Goal: Task Accomplishment & Management: Manage account settings

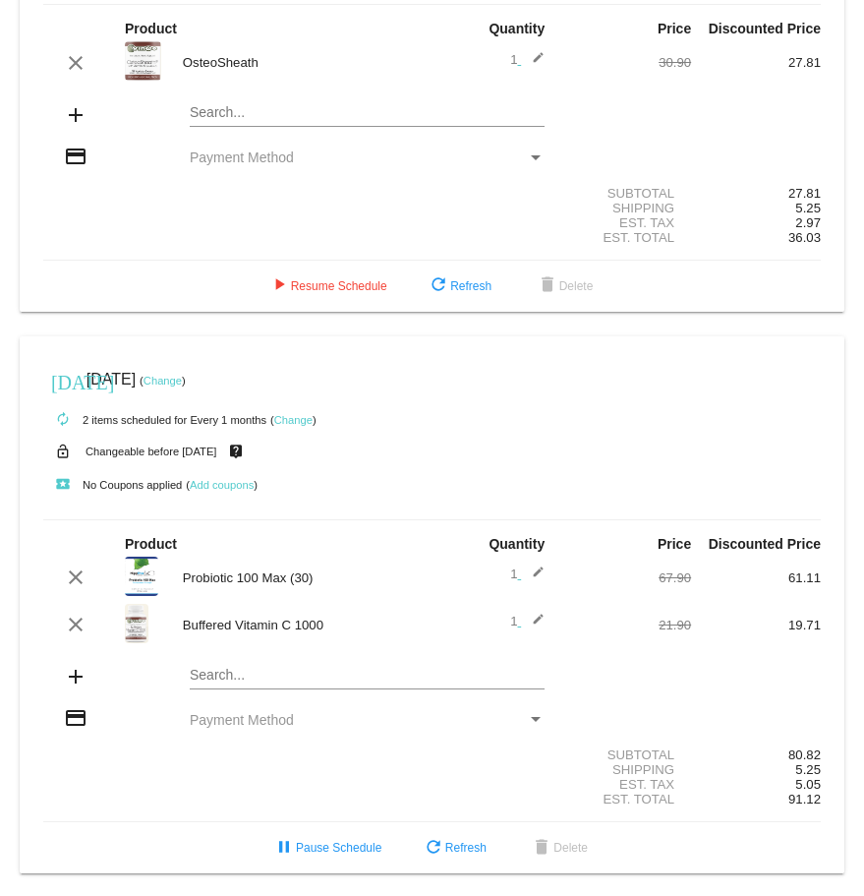
scroll to position [186, 0]
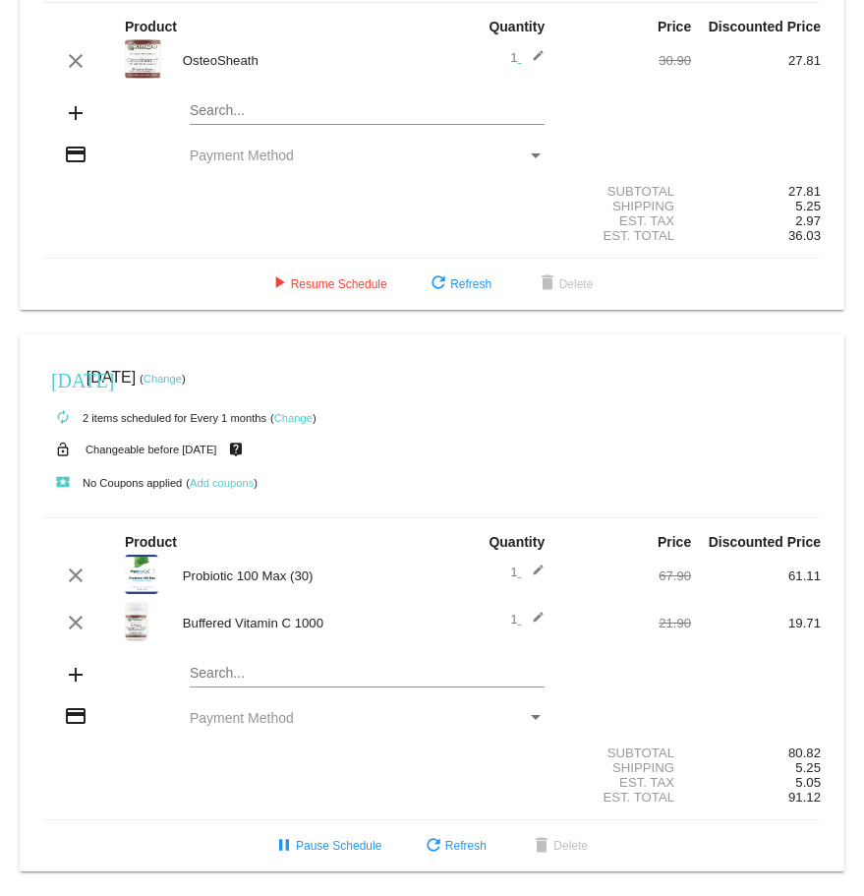
click at [528, 150] on div "Payment Method" at bounding box center [536, 155] width 18 height 16
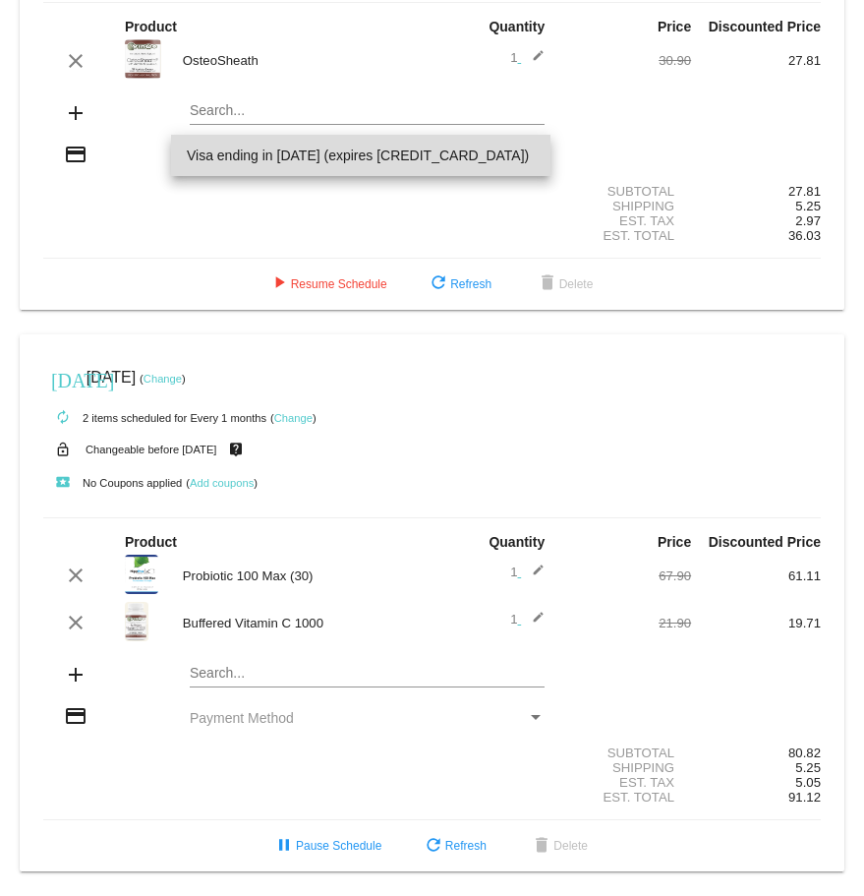
click at [346, 152] on span "Visa ending in [DATE] (expires [CREDIT_CARD_DATA])" at bounding box center [361, 155] width 349 height 41
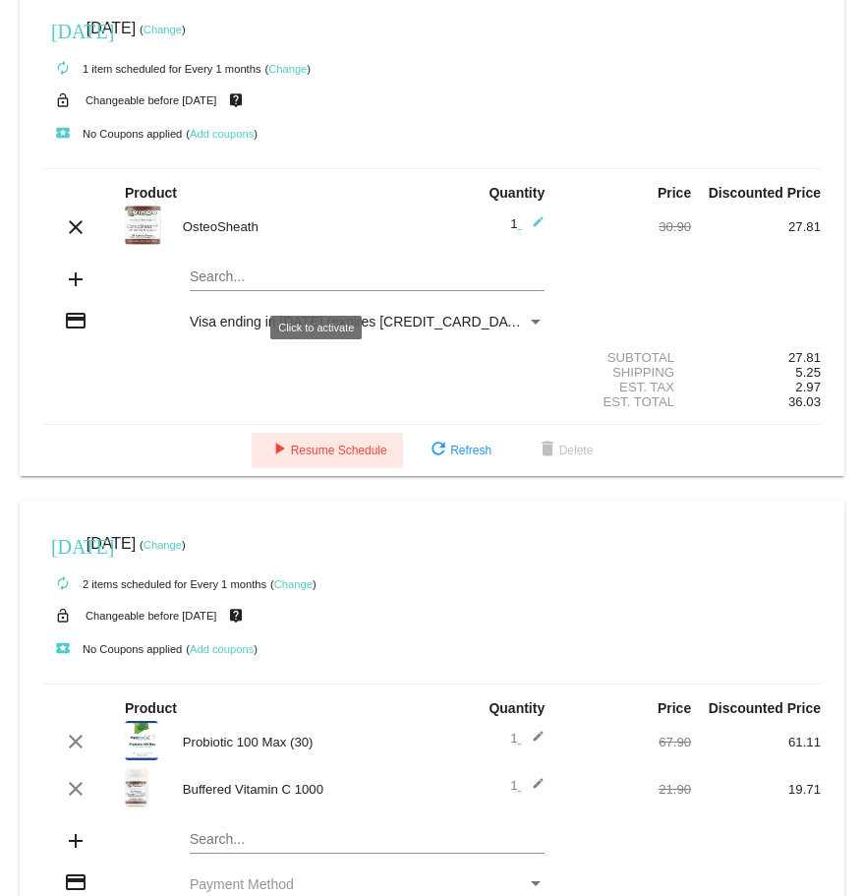
scroll to position [0, 0]
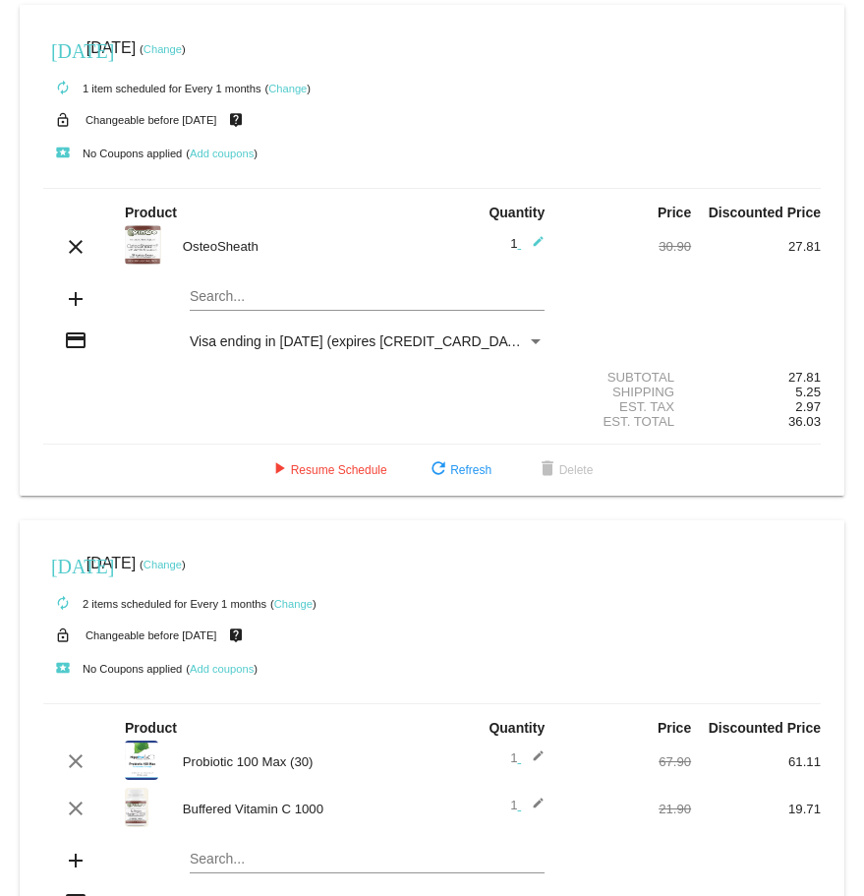
click at [182, 47] on link "Change" at bounding box center [163, 49] width 38 height 12
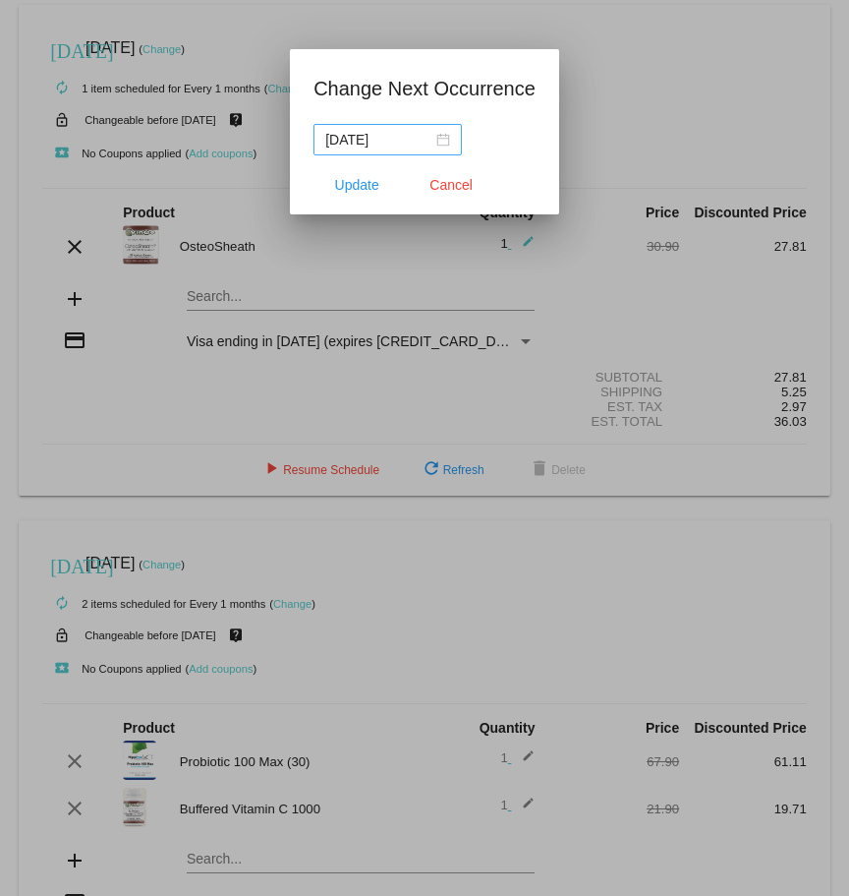
click at [441, 137] on div "[DATE]" at bounding box center [387, 140] width 125 height 22
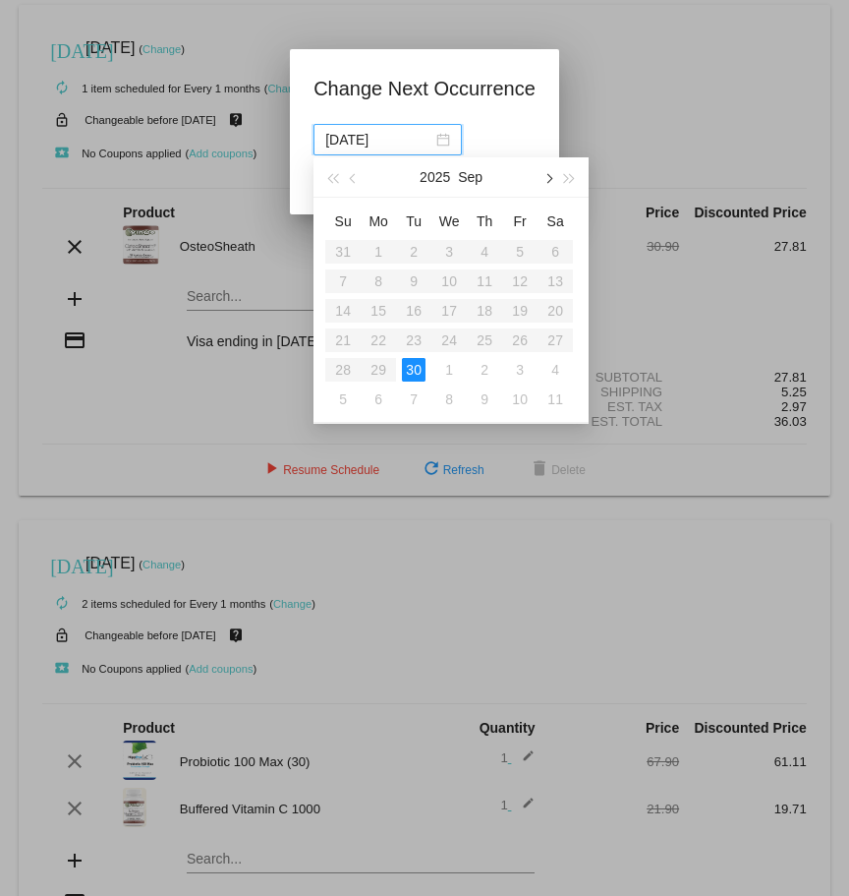
click at [546, 174] on button "button" at bounding box center [548, 176] width 22 height 39
click at [515, 246] on div "3" at bounding box center [520, 252] width 24 height 24
type input "[DATE]"
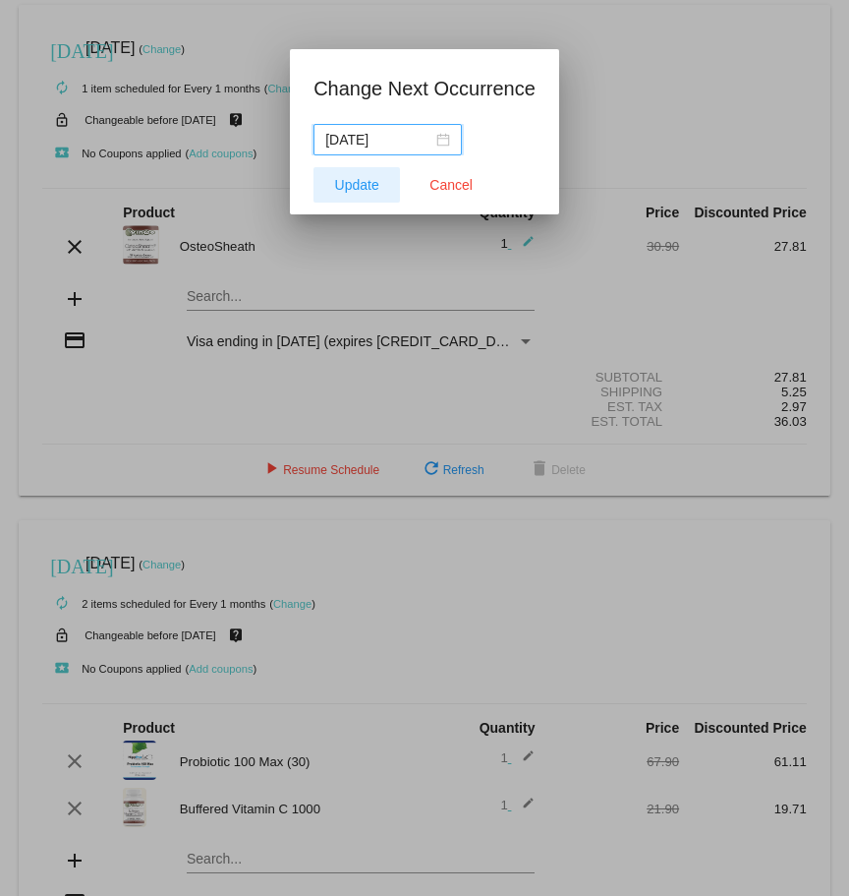
click at [344, 194] on button "Update" at bounding box center [357, 184] width 87 height 35
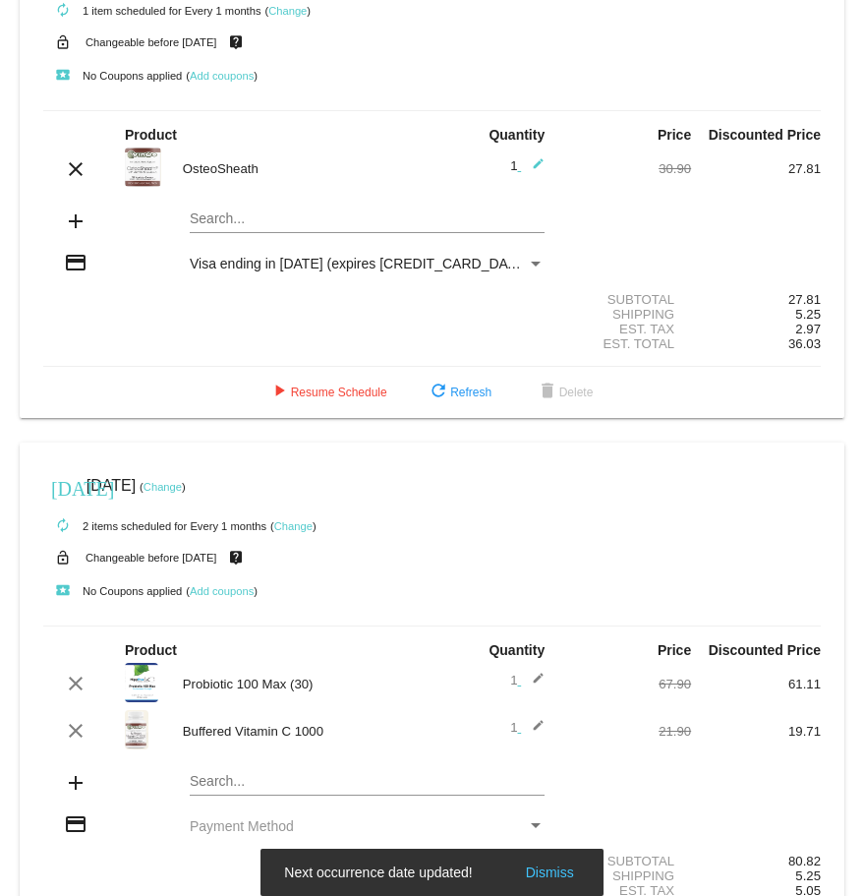
scroll to position [186, 0]
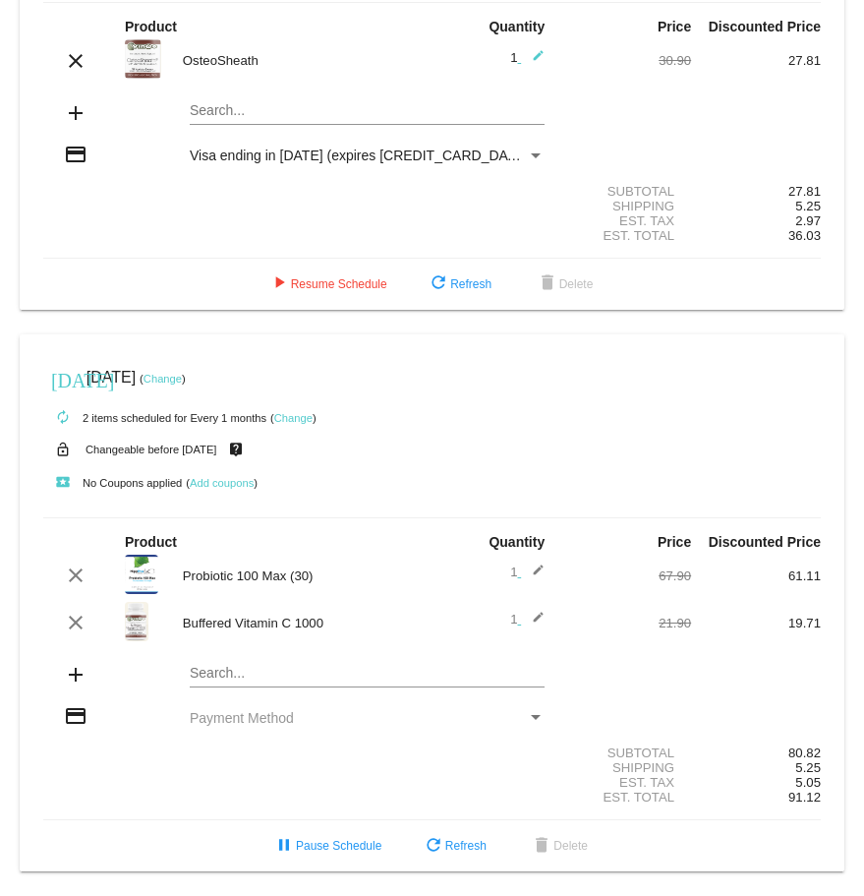
click at [531, 716] on div "Payment Method" at bounding box center [536, 717] width 10 height 5
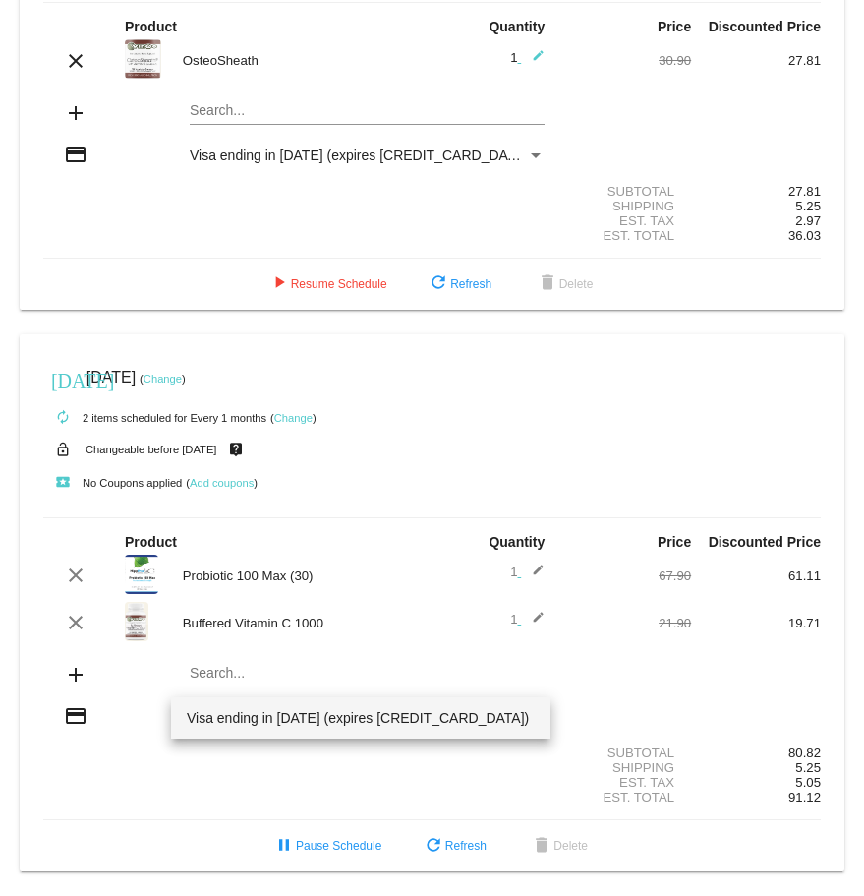
click at [380, 722] on span "Visa ending in [DATE] (expires [CREDIT_CARD_DATA])" at bounding box center [361, 717] width 349 height 41
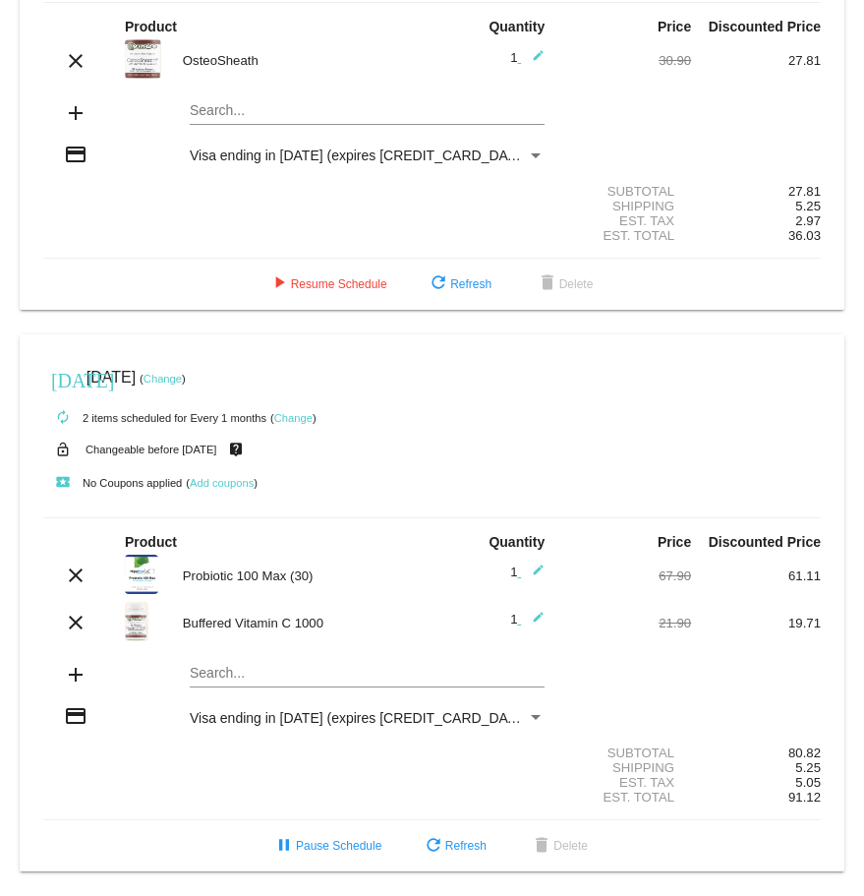
scroll to position [0, 0]
